Goal: Task Accomplishment & Management: Manage account settings

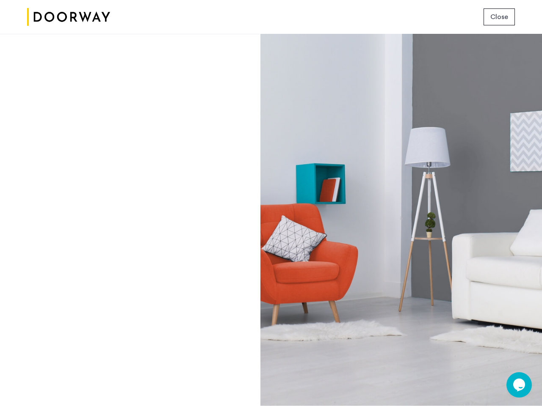
click at [499, 17] on span "Close" at bounding box center [499, 17] width 18 height 10
click at [519, 385] on icon "Chat widget" at bounding box center [519, 385] width 12 height 13
